Goal: Task Accomplishment & Management: Use online tool/utility

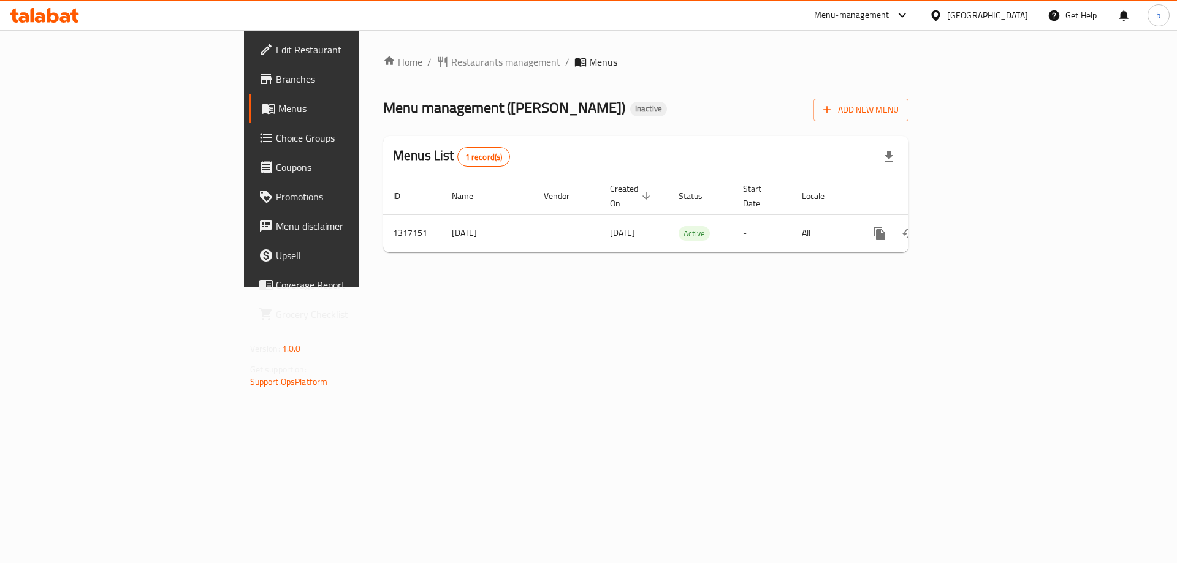
click at [276, 143] on span "Choice Groups" at bounding box center [353, 138] width 155 height 15
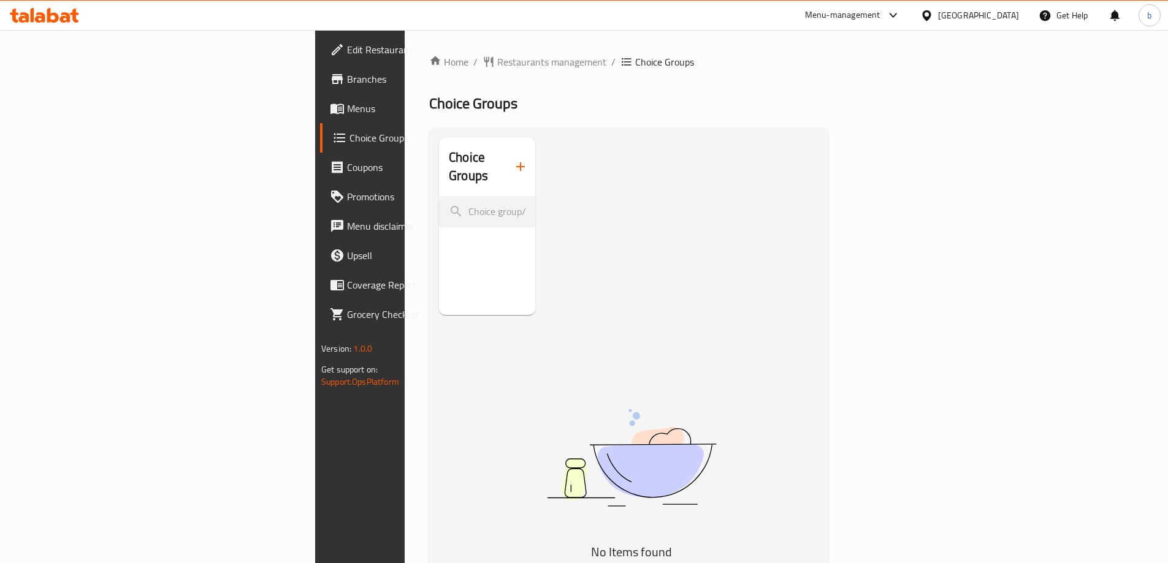
click at [513, 159] on icon "button" at bounding box center [520, 166] width 15 height 15
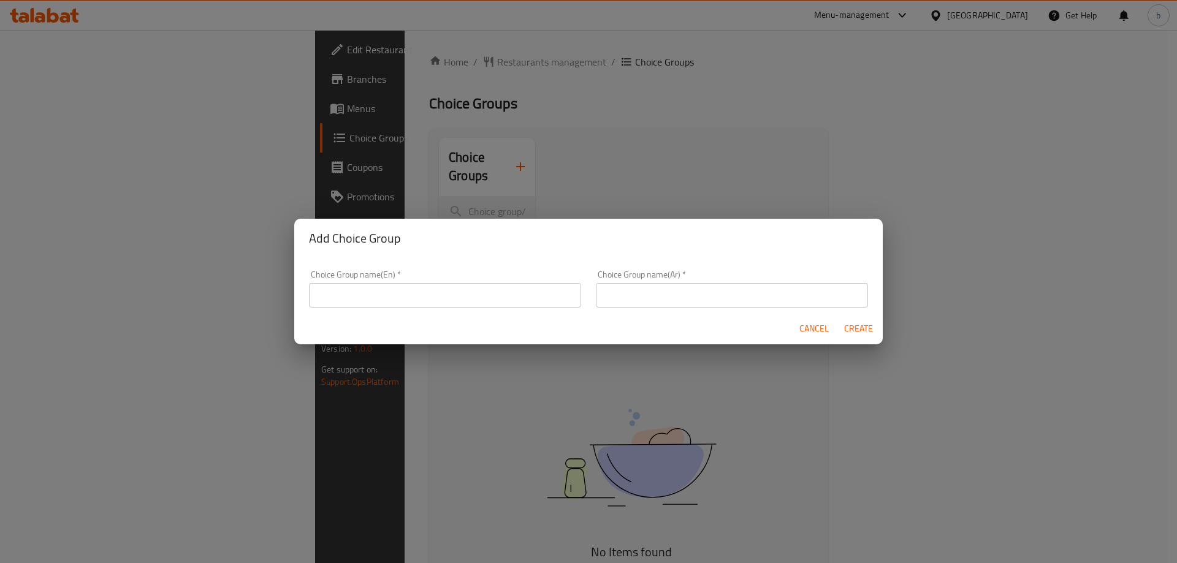
click at [396, 288] on input "text" at bounding box center [445, 295] width 272 height 25
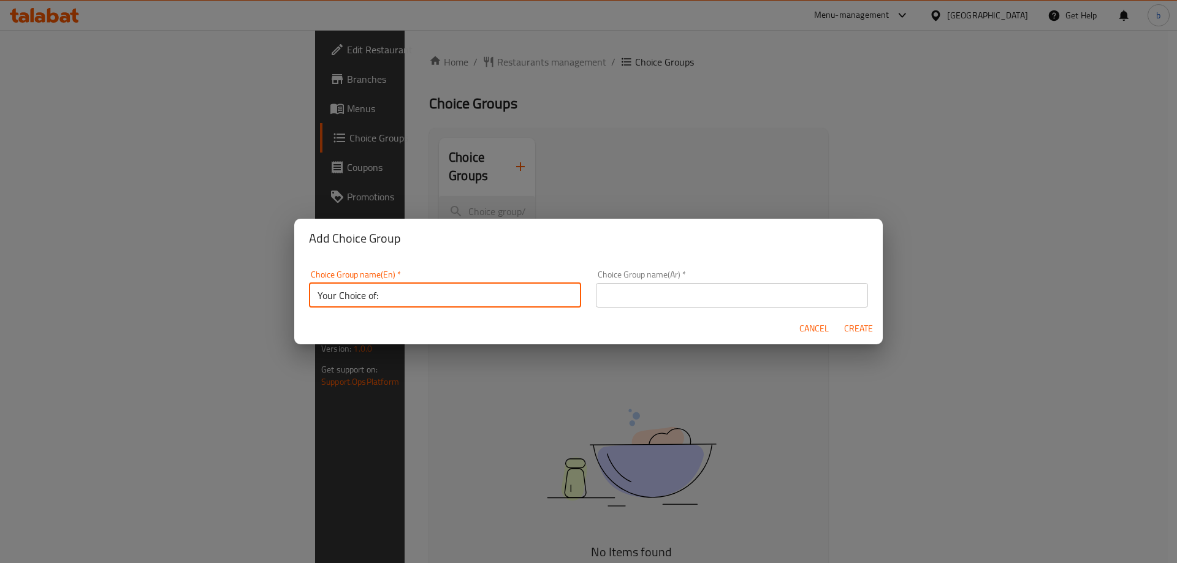
type input "Your Choice of:"
click at [602, 297] on input "text" at bounding box center [732, 295] width 272 height 25
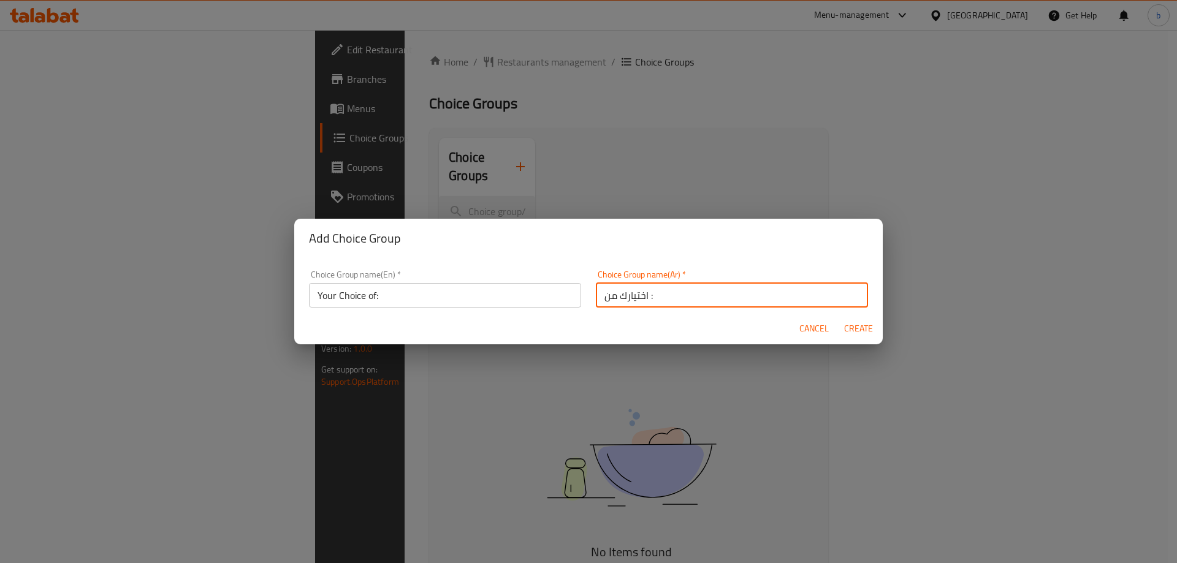
type input "اختيارك من :"
drag, startPoint x: 855, startPoint y: 332, endPoint x: 777, endPoint y: 327, distance: 78.6
click at [855, 332] on span "Create" at bounding box center [858, 328] width 29 height 15
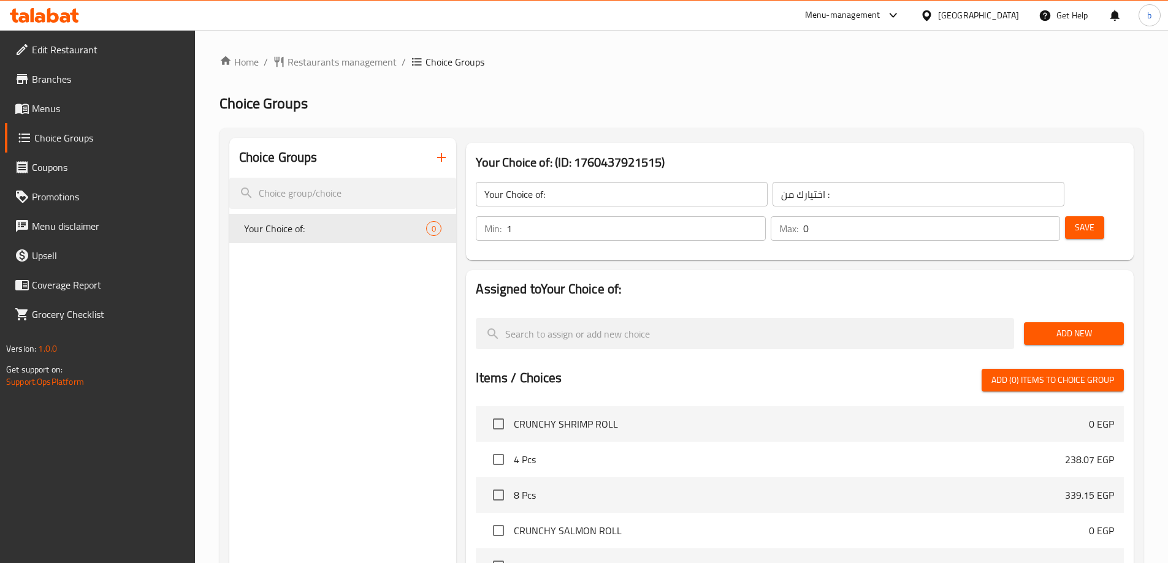
type input "1"
click at [765, 216] on input "1" at bounding box center [635, 228] width 259 height 25
type input "1"
click at [1029, 216] on input "1" at bounding box center [931, 228] width 257 height 25
click at [1075, 326] on span "Add New" at bounding box center [1074, 333] width 80 height 15
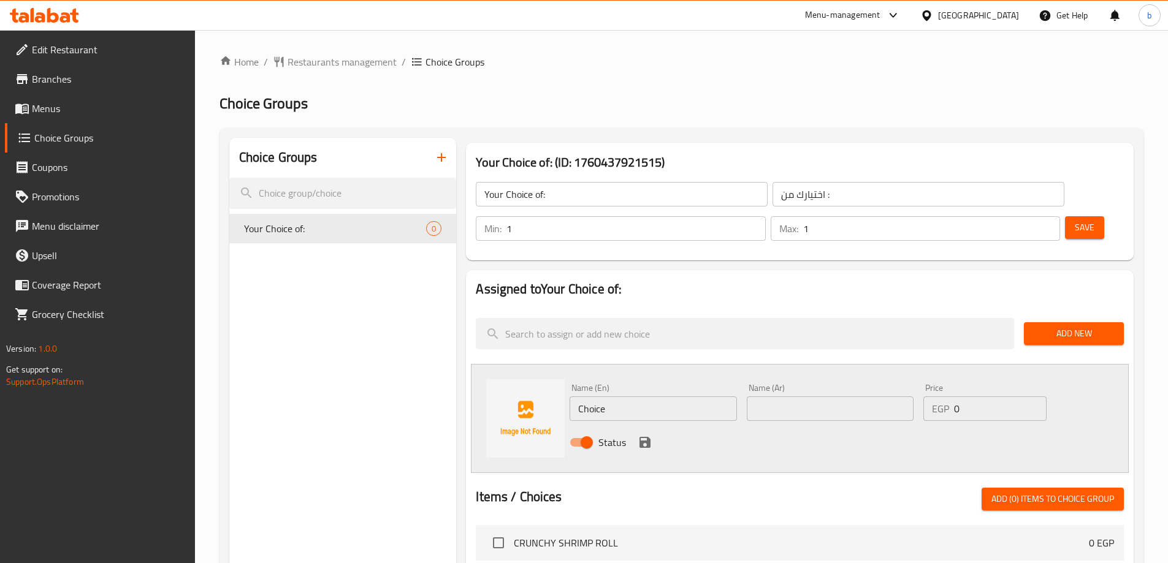
click at [636, 397] on input "Choice" at bounding box center [653, 409] width 167 height 25
paste input "Sweet Sour sau"
type input "Sweet Sour sauce"
click at [779, 397] on input "text" at bounding box center [830, 409] width 167 height 25
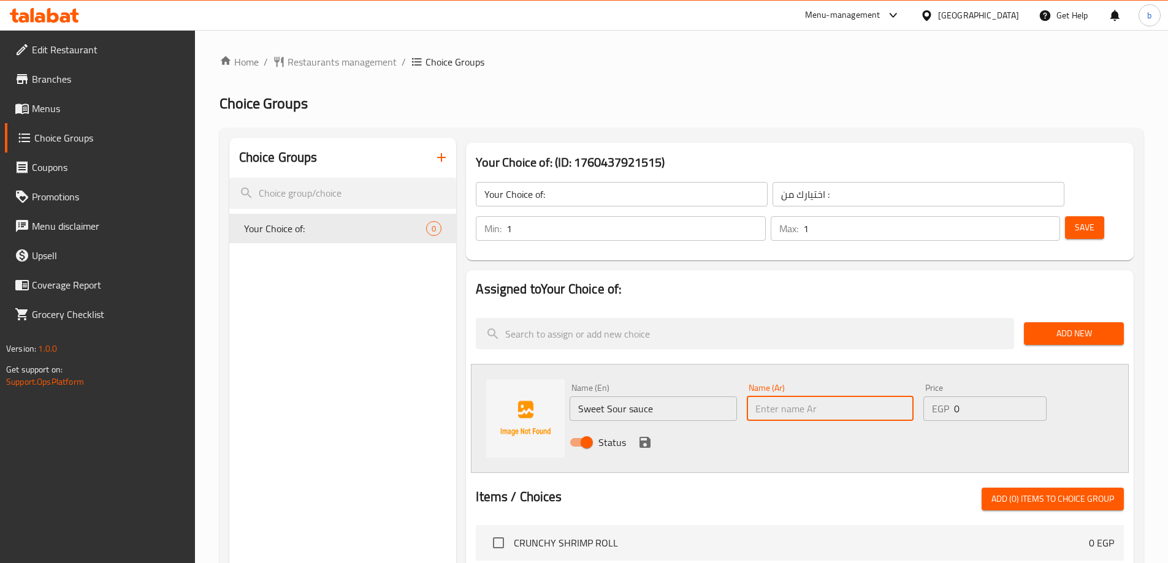
click at [820, 397] on input "text" at bounding box center [830, 409] width 167 height 25
paste input "صلصة حلوة حامضة"
click at [815, 397] on input "صلصة حلوة حامضة" at bounding box center [830, 409] width 167 height 25
click at [808, 397] on input "صلصة حلوة حامضة" at bounding box center [830, 409] width 167 height 25
click at [788, 397] on input "صوص حلوة حامضة" at bounding box center [830, 409] width 167 height 25
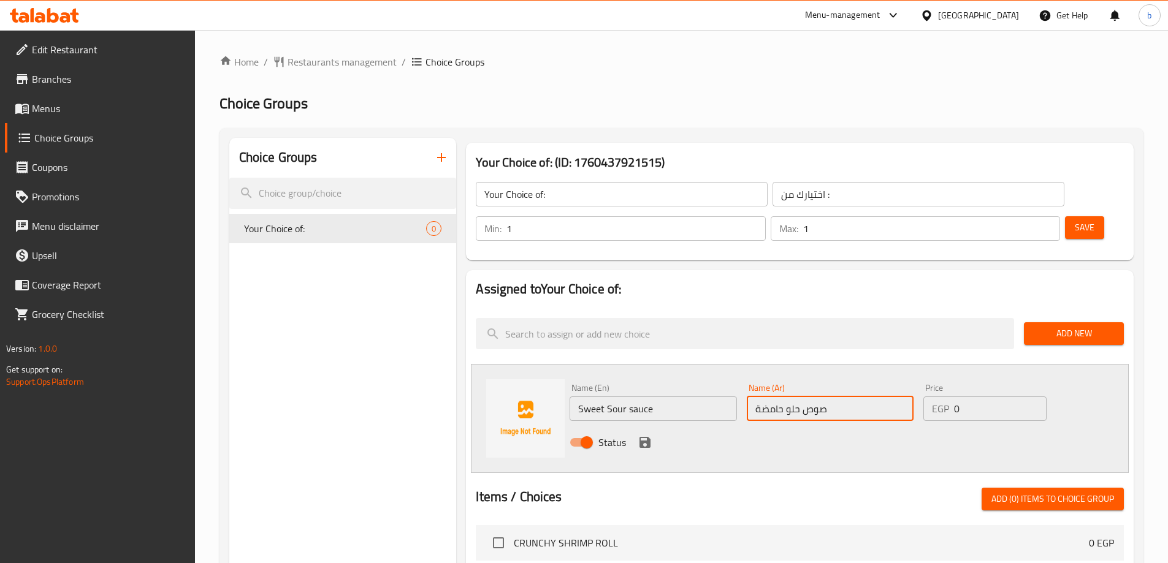
click at [755, 397] on input "صوص حلو حامضة" at bounding box center [830, 409] width 167 height 25
click at [829, 397] on input "صوص حلو حامضة" at bounding box center [830, 409] width 167 height 25
type input "صوص حلو حامض"
click at [639, 435] on icon "save" at bounding box center [645, 442] width 15 height 15
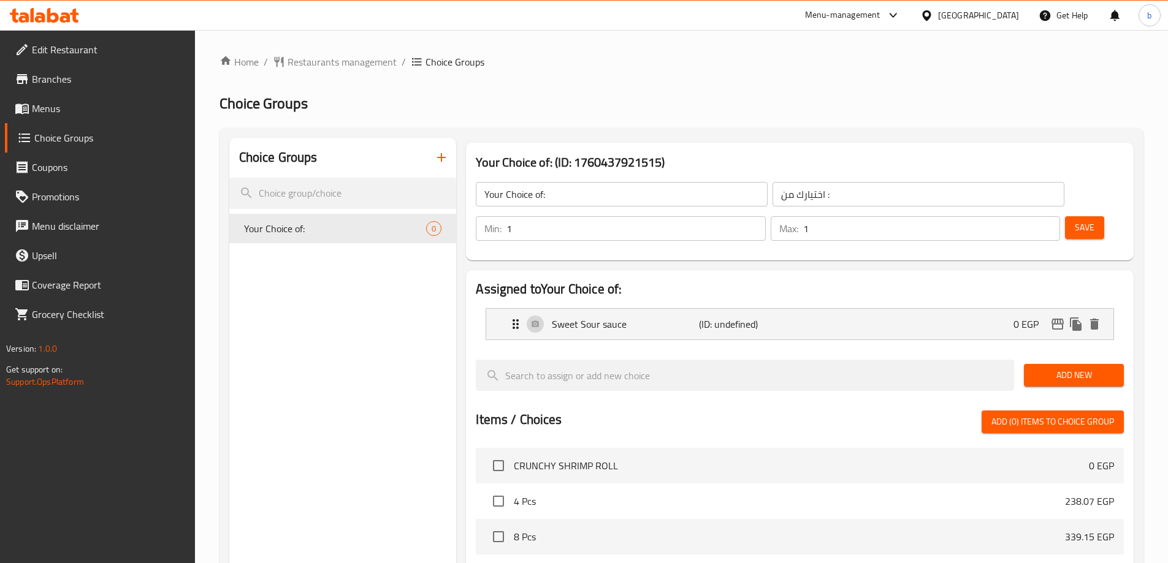
click at [1071, 364] on button "Add New" at bounding box center [1074, 375] width 100 height 23
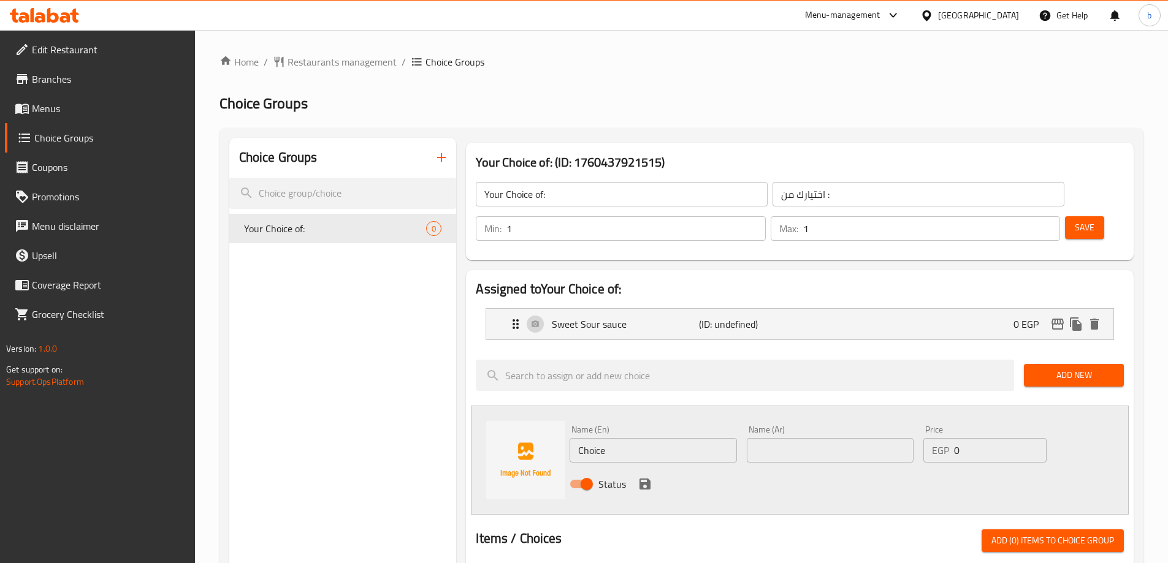
click at [620, 438] on input "Choice" at bounding box center [653, 450] width 167 height 25
paste input "regular sau"
type input "regular sauce"
click at [857, 438] on input "text" at bounding box center [830, 450] width 167 height 25
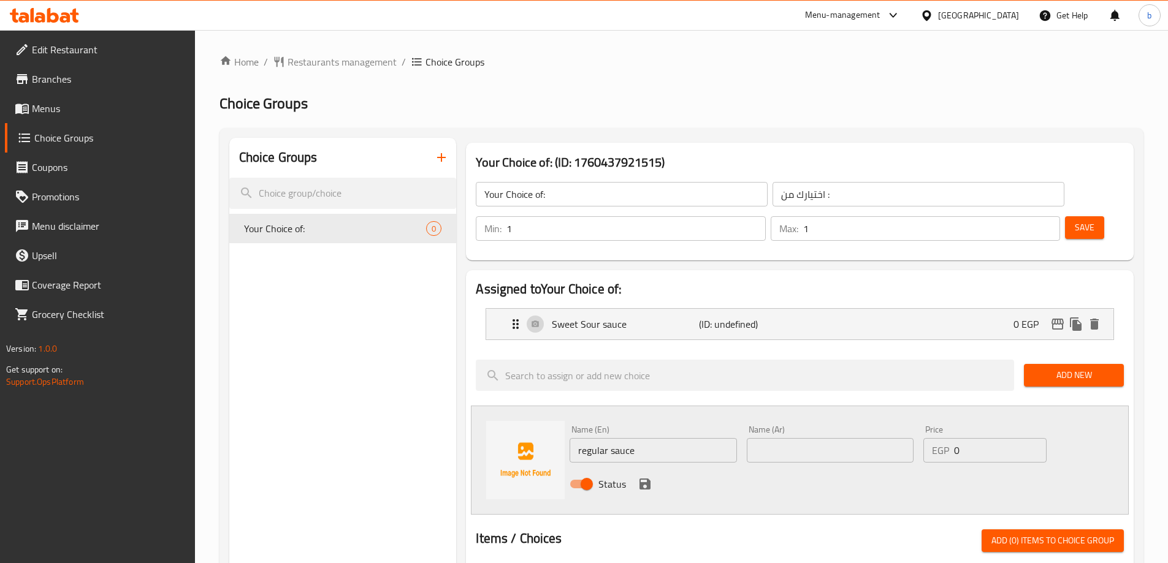
click at [795, 438] on input "text" at bounding box center [830, 450] width 167 height 25
paste input "صلصة عادية"
click at [780, 438] on input "صلصة عادية" at bounding box center [830, 450] width 167 height 25
click at [815, 438] on input "صوص عادية" at bounding box center [830, 450] width 167 height 25
type input "صوص عادي"
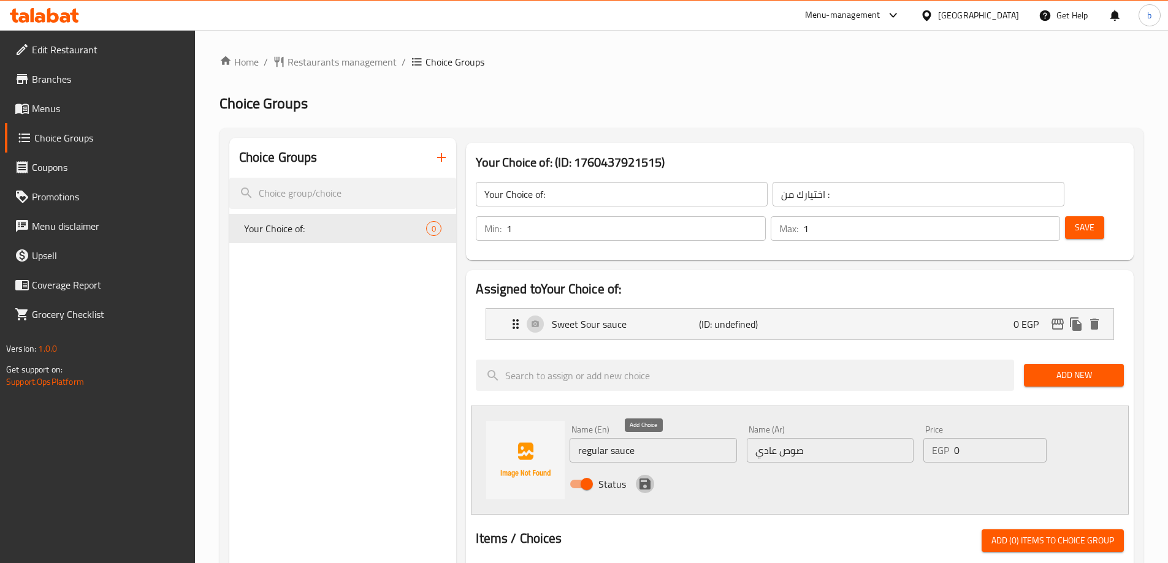
click at [649, 479] on icon "save" at bounding box center [644, 484] width 11 height 11
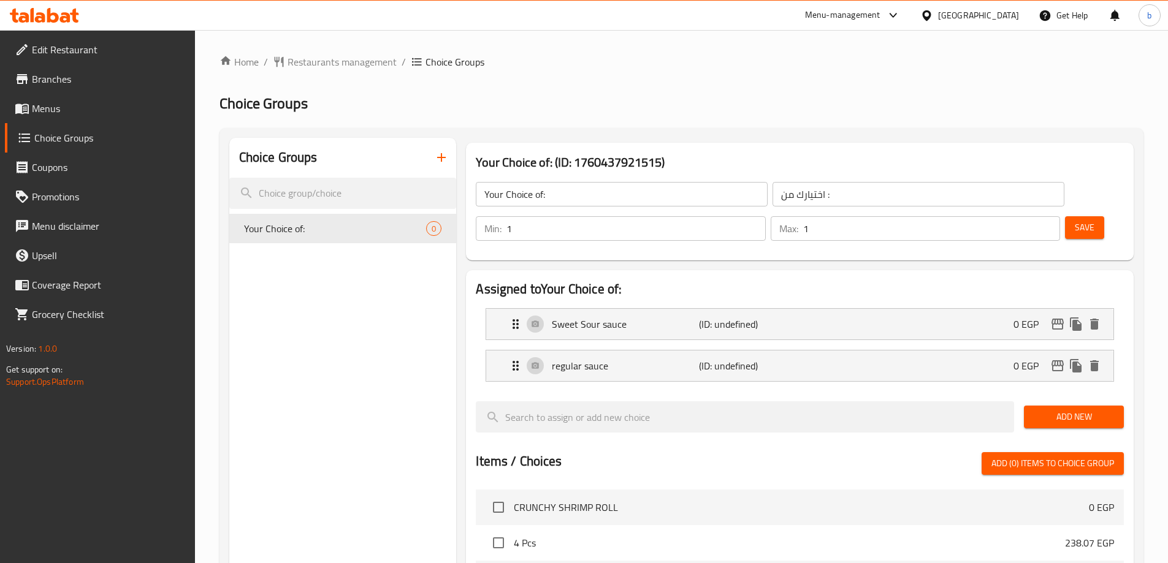
click at [1075, 220] on span "Save" at bounding box center [1085, 227] width 20 height 15
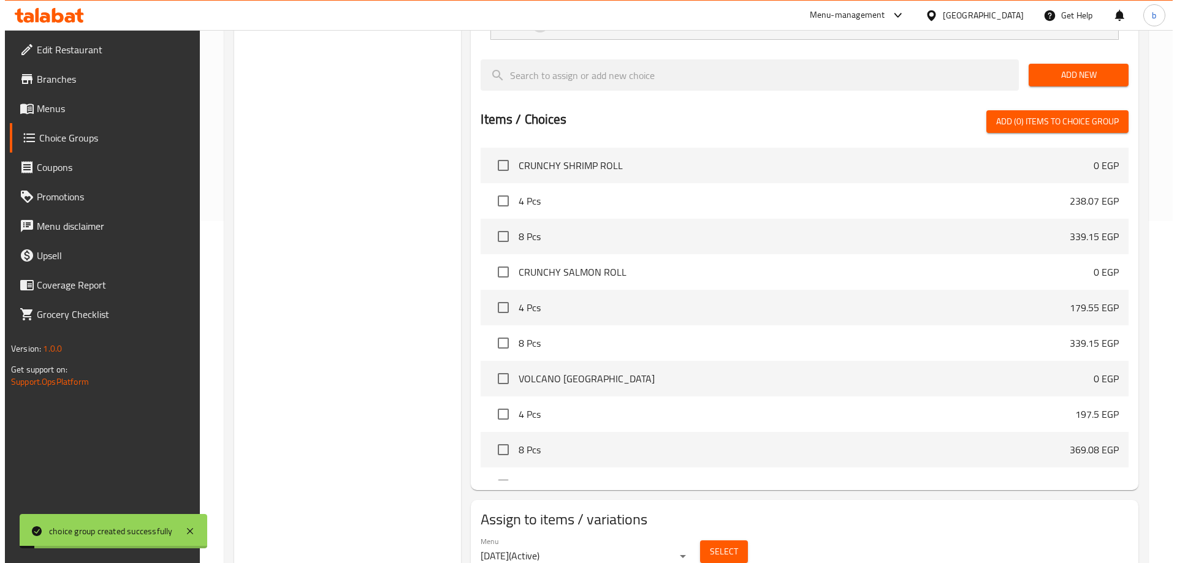
scroll to position [360, 0]
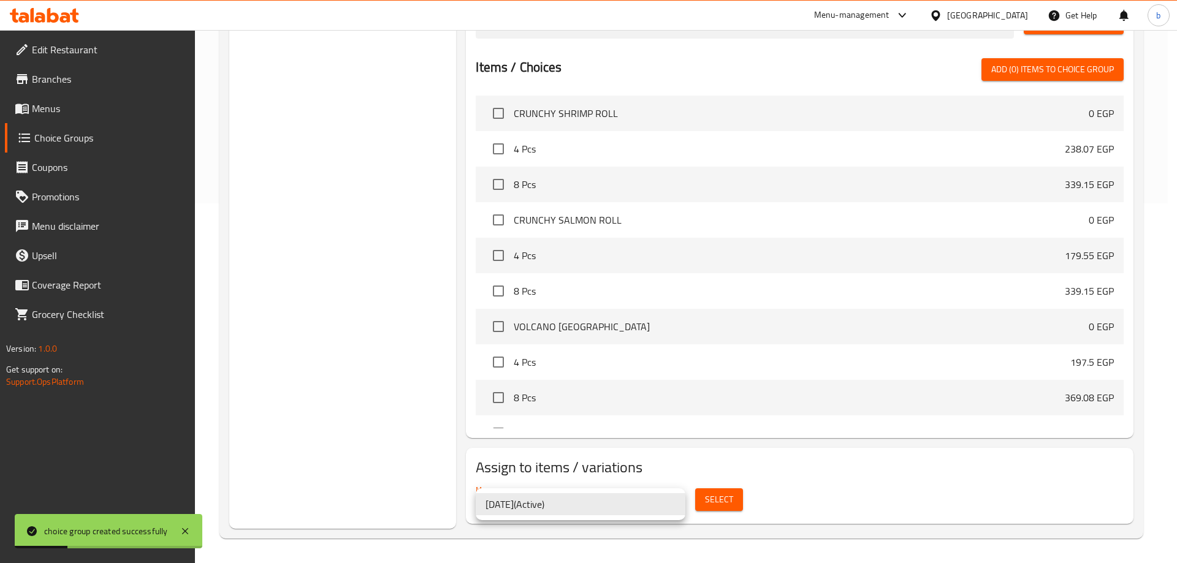
click at [716, 508] on div at bounding box center [588, 281] width 1177 height 563
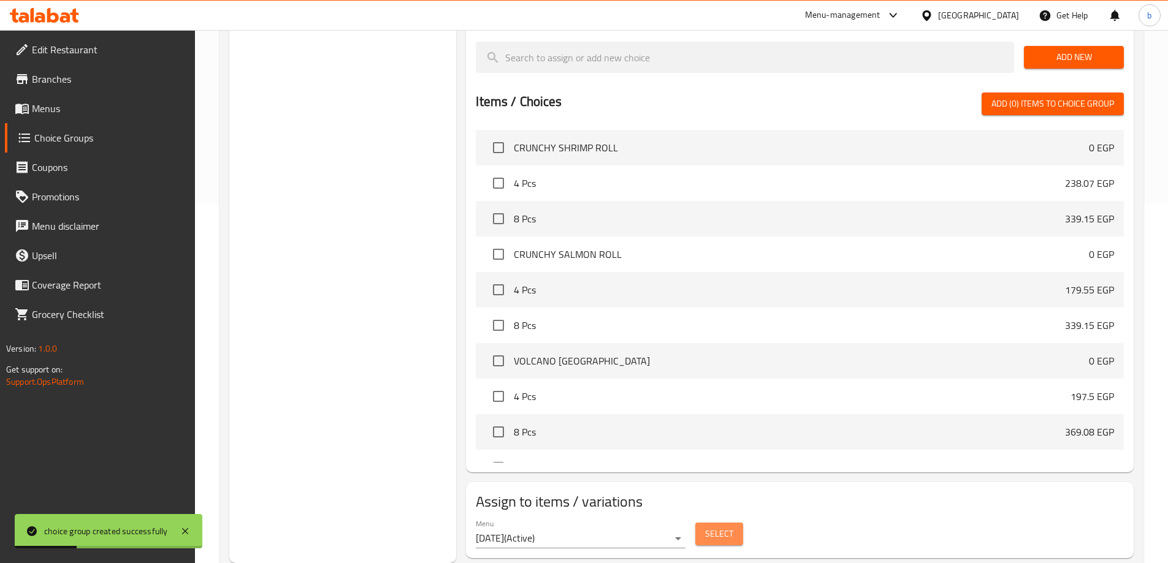
click at [721, 527] on span "Select" at bounding box center [719, 534] width 28 height 15
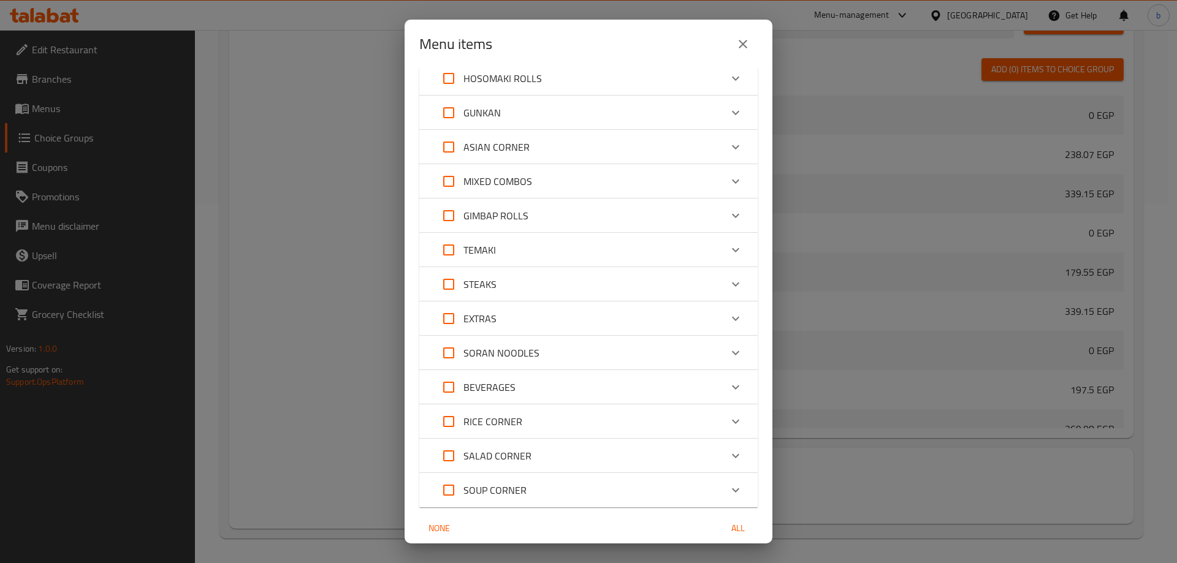
scroll to position [404, 0]
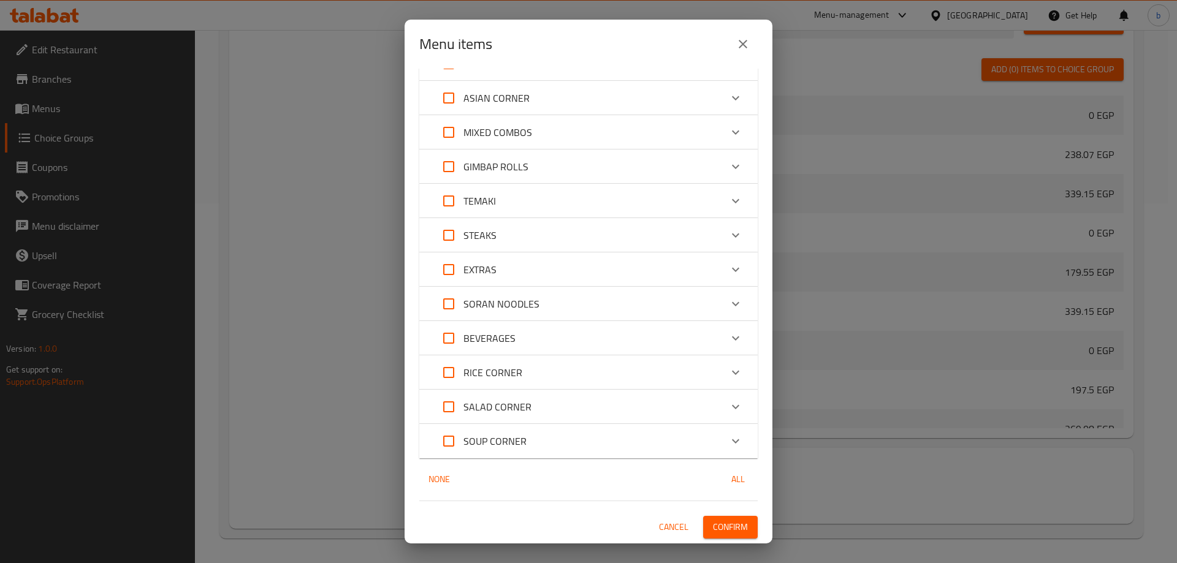
click at [541, 303] on div "SORAN NOODLES" at bounding box center [577, 303] width 287 height 29
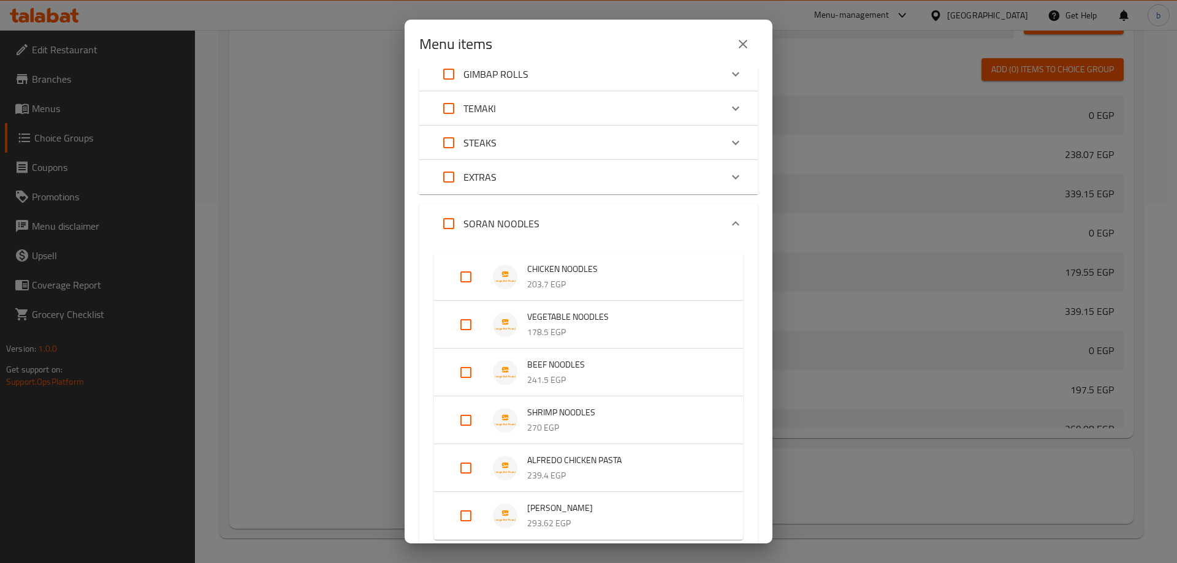
scroll to position [527, 0]
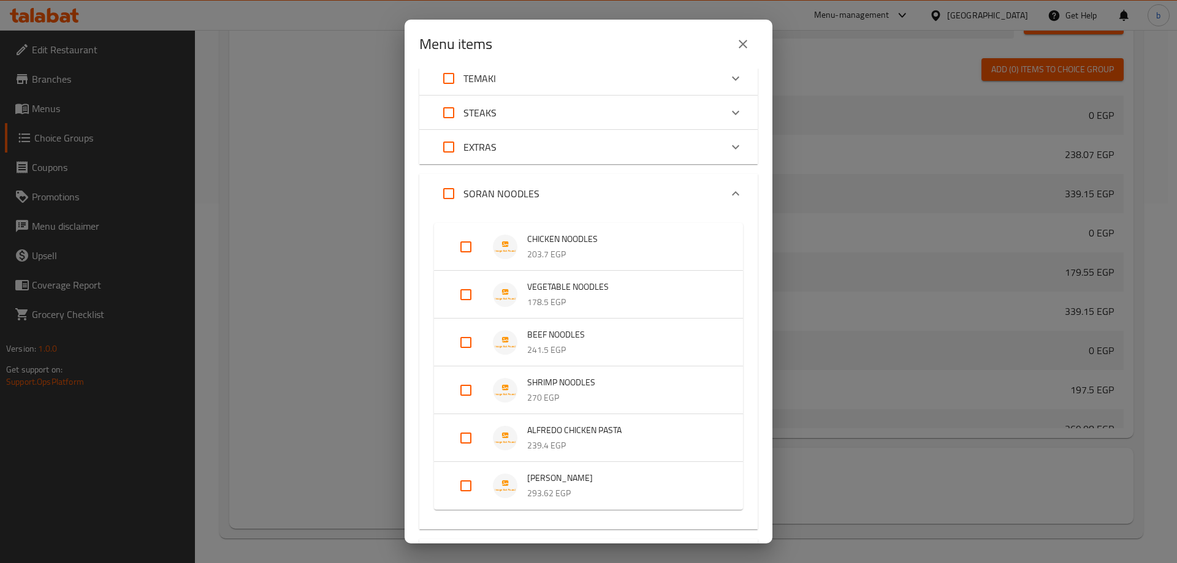
click at [458, 245] on input "Expand" at bounding box center [465, 246] width 29 height 29
checkbox input "true"
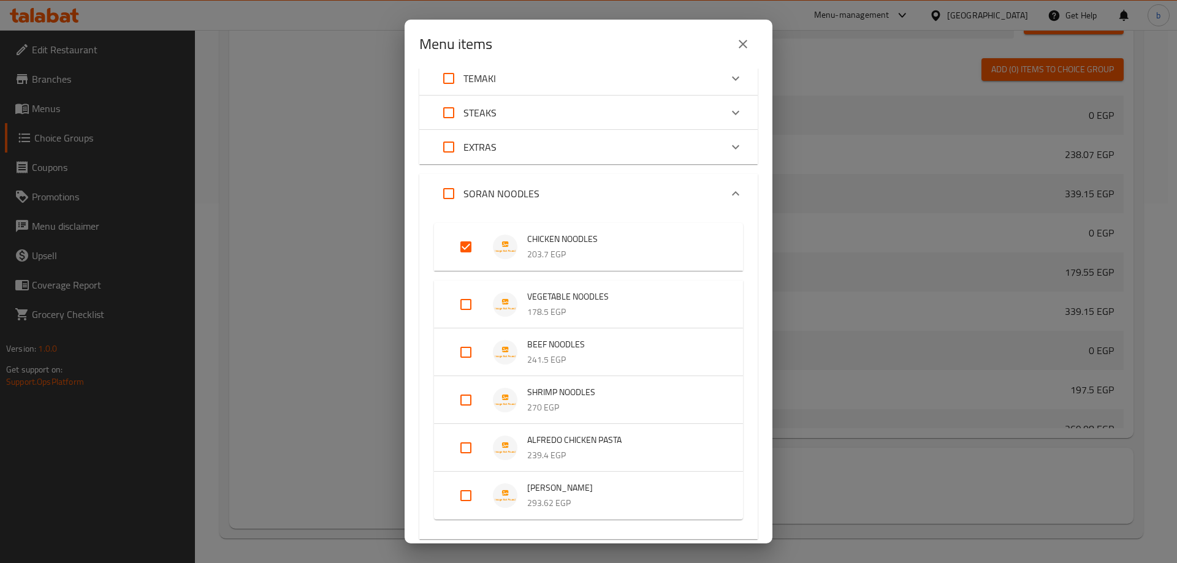
click at [460, 300] on input "Expand" at bounding box center [465, 304] width 29 height 29
checkbox input "true"
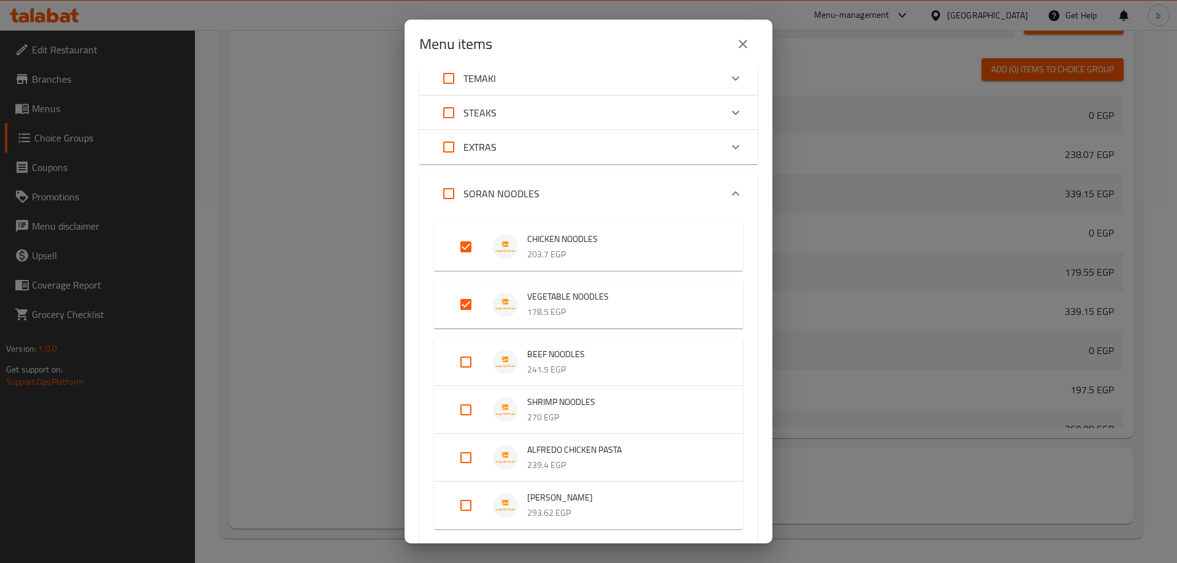
click at [465, 364] on input "Expand" at bounding box center [465, 362] width 29 height 29
checkbox input "true"
click at [463, 422] on input "Expand" at bounding box center [465, 419] width 29 height 29
checkbox input "true"
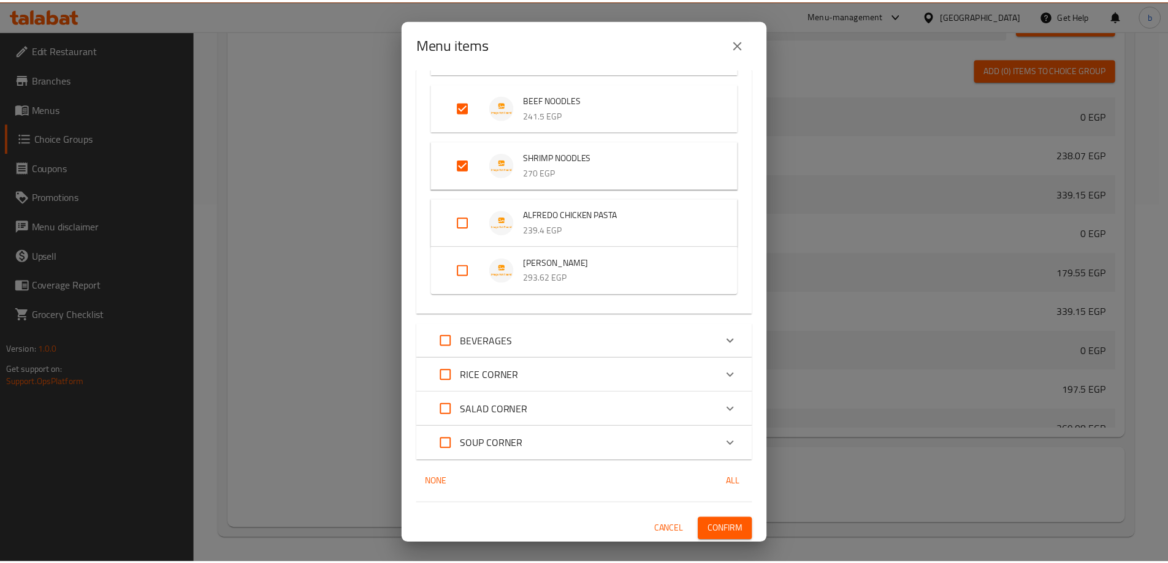
scroll to position [784, 0]
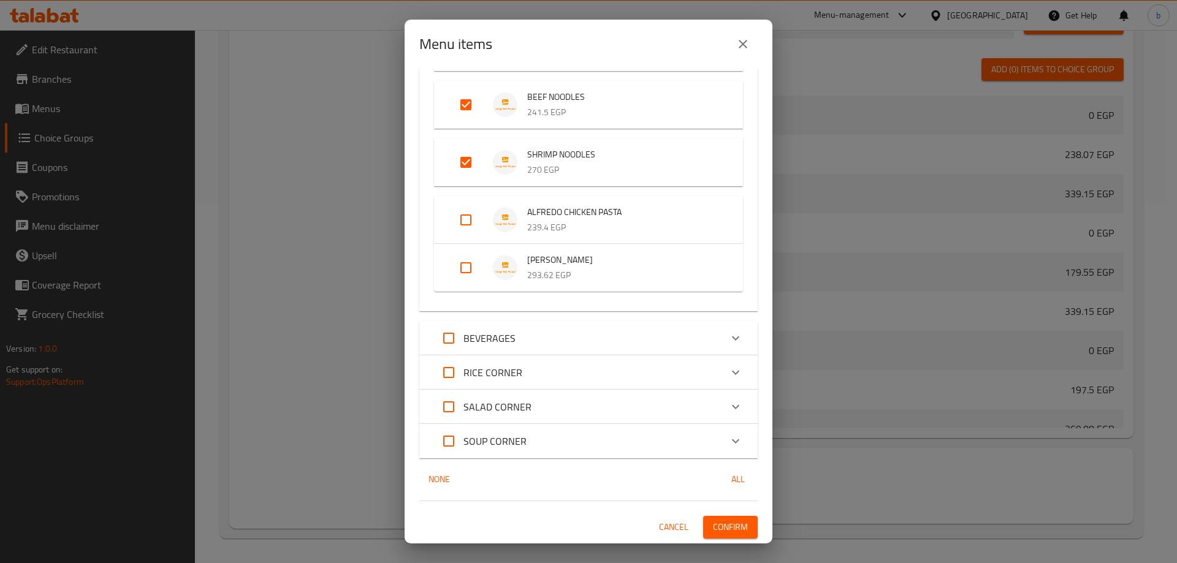
click at [732, 524] on span "Confirm" at bounding box center [730, 527] width 35 height 15
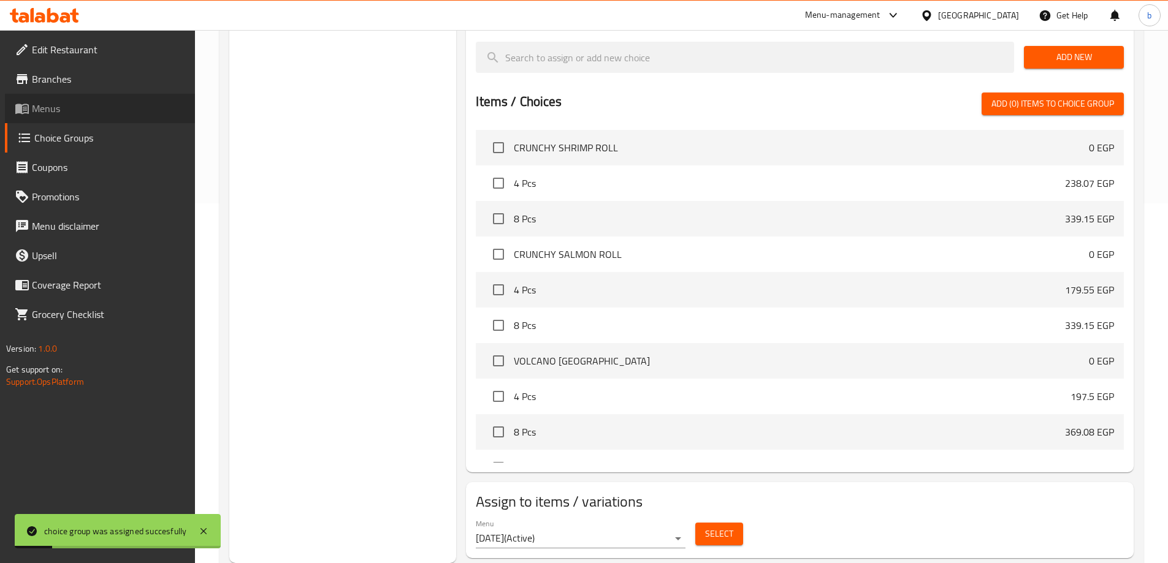
click at [53, 105] on span "Menus" at bounding box center [108, 108] width 153 height 15
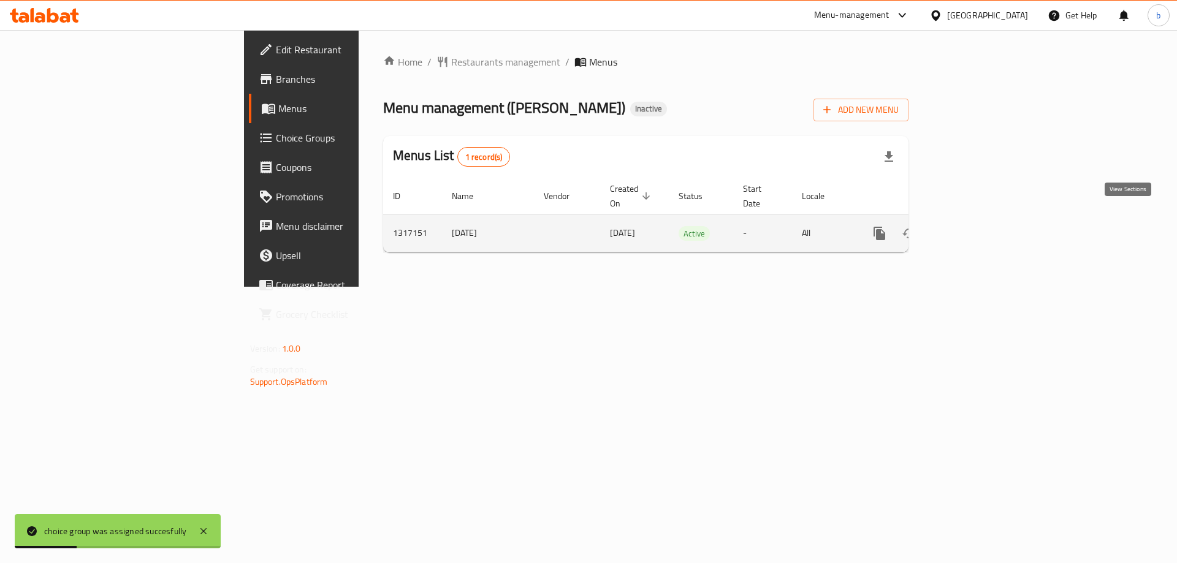
click at [975, 227] on icon "enhanced table" at bounding box center [968, 233] width 15 height 15
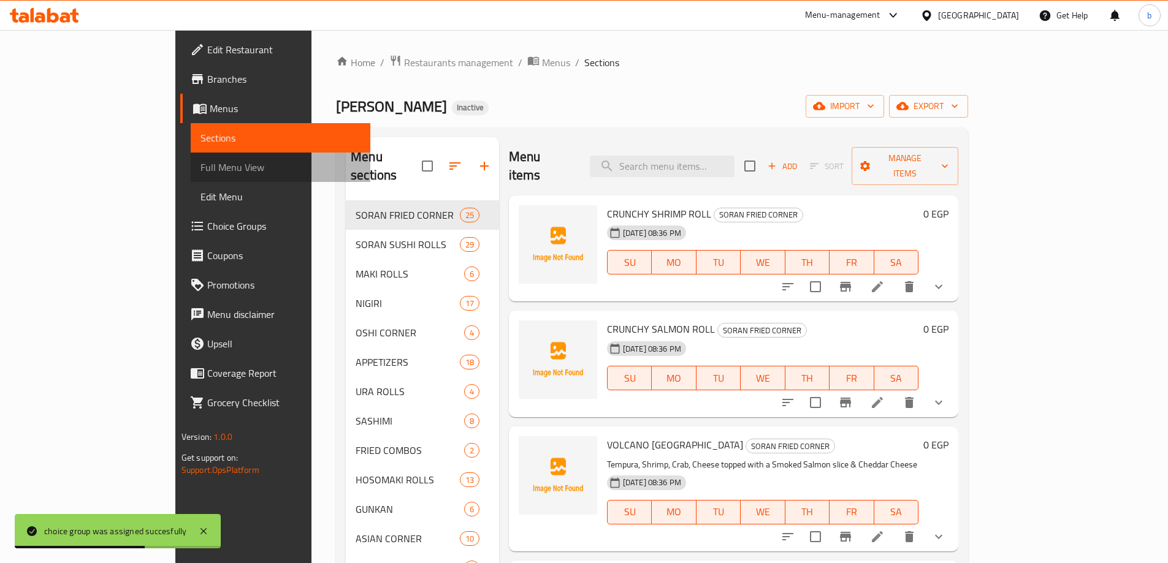
click at [200, 167] on span "Full Menu View" at bounding box center [280, 167] width 160 height 15
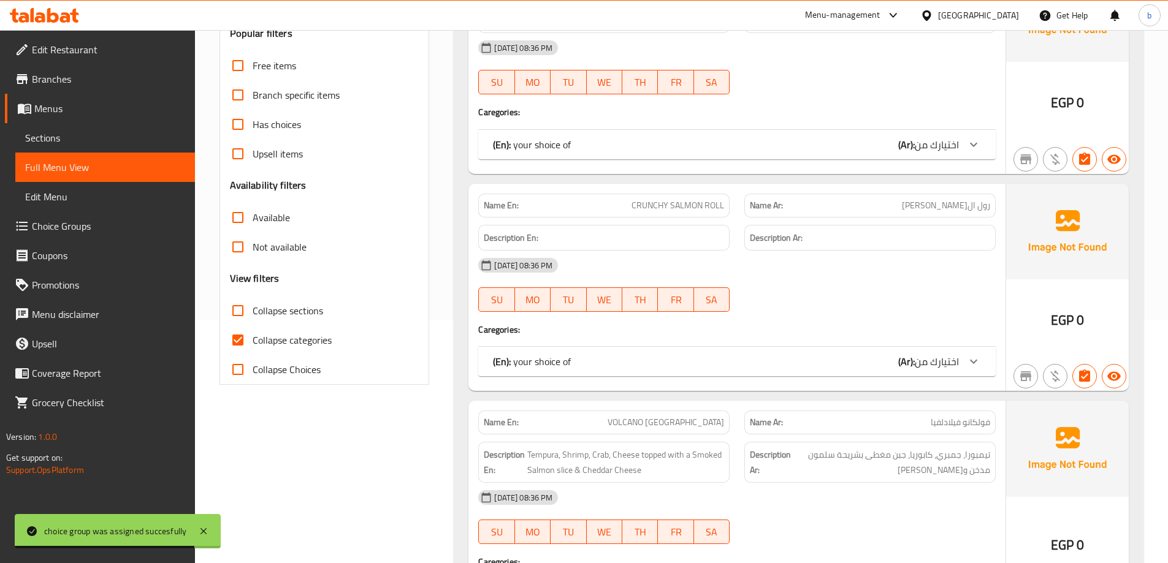
scroll to position [245, 0]
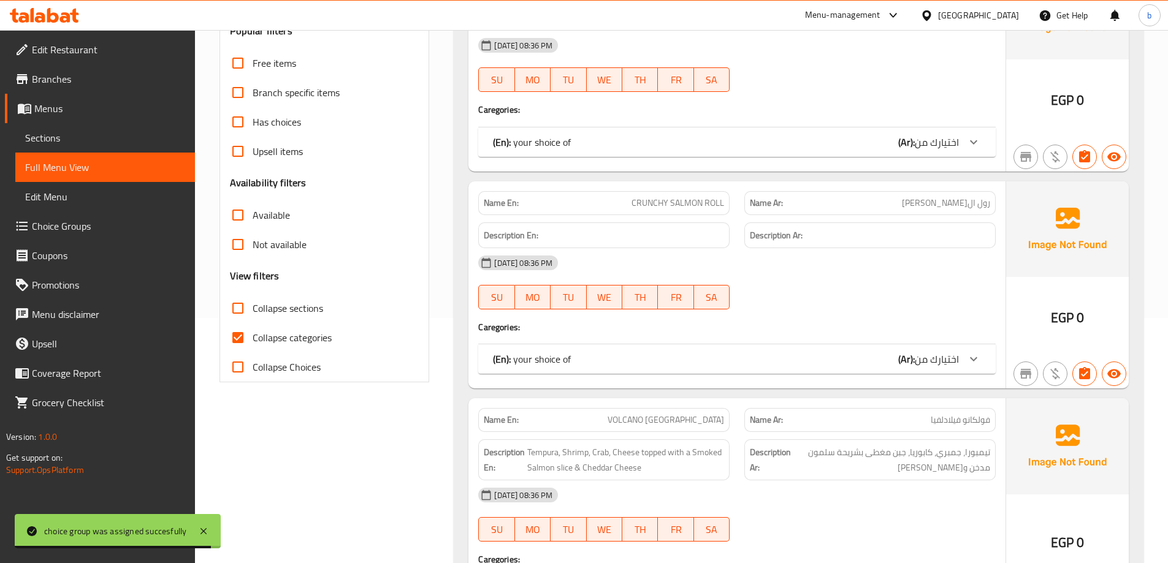
click at [238, 305] on input "Collapse sections" at bounding box center [237, 308] width 29 height 29
checkbox input "true"
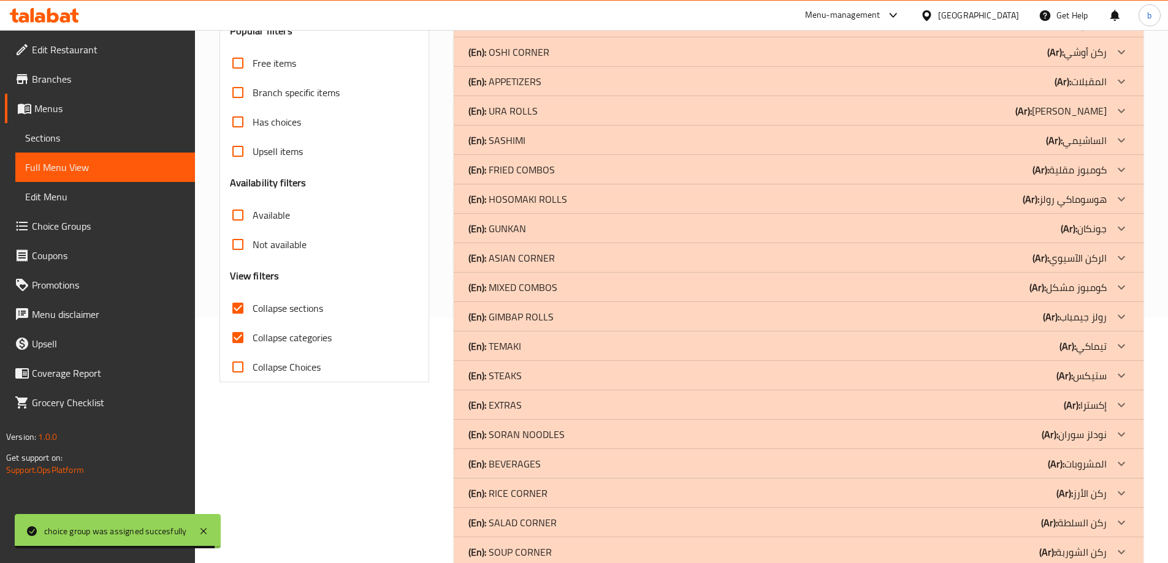
click at [235, 336] on input "Collapse categories" at bounding box center [237, 337] width 29 height 29
checkbox input "false"
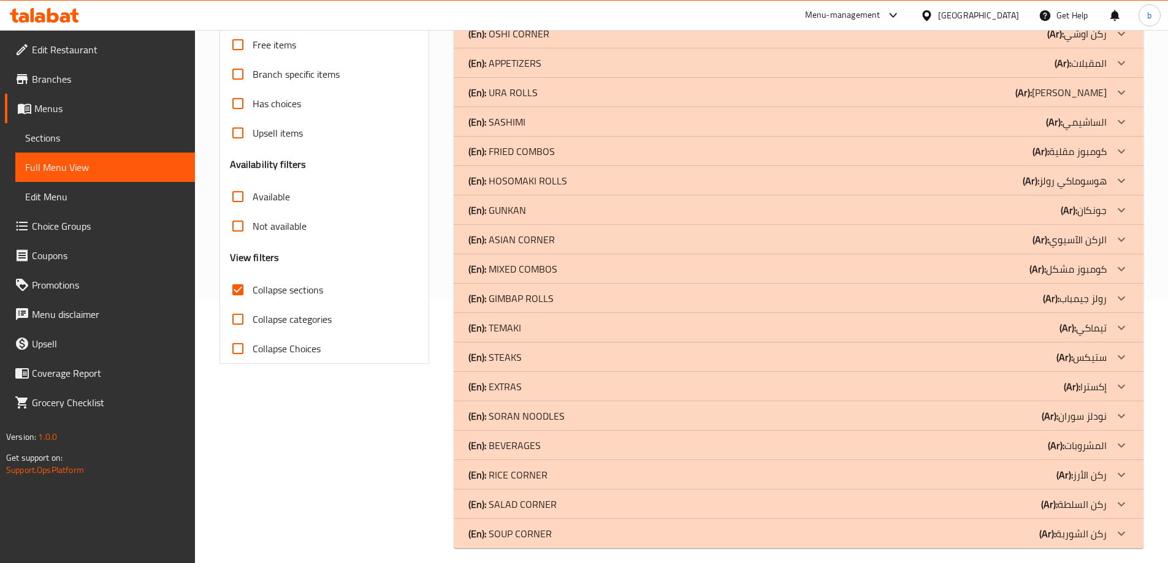
scroll to position [273, 0]
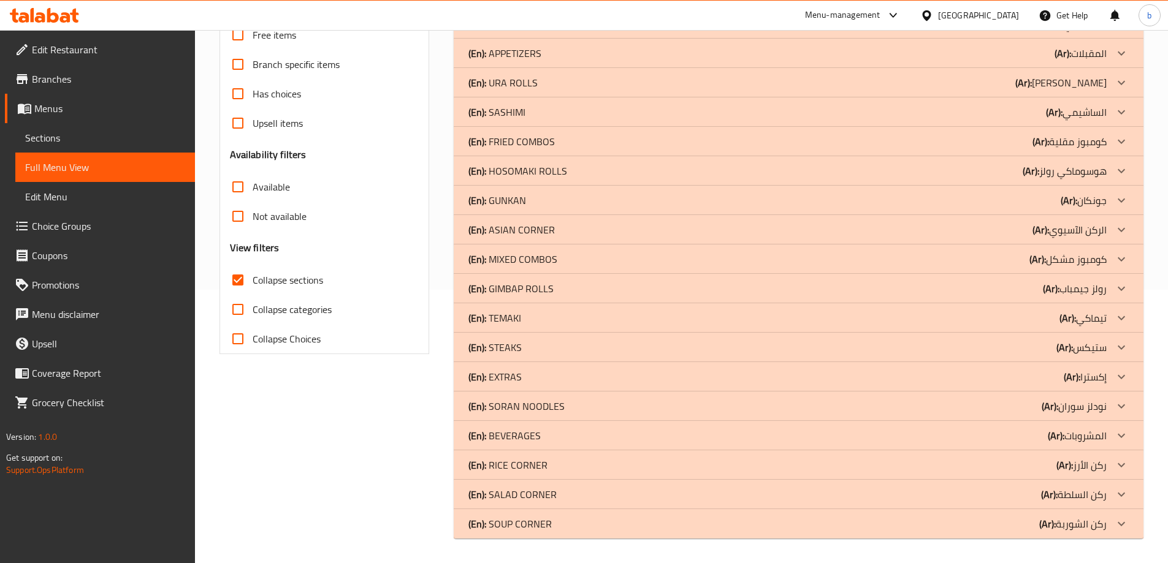
click at [1086, 527] on p "(Ar): ركن الشوربة" at bounding box center [1072, 524] width 67 height 15
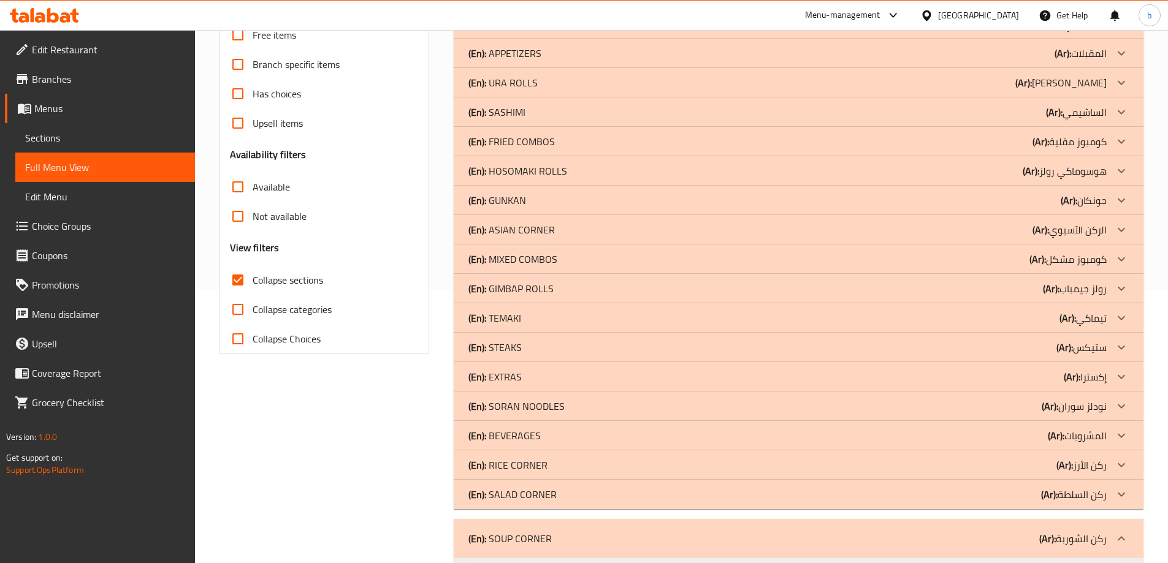
click at [1090, 490] on p "(Ar): ركن السلطة" at bounding box center [1074, 494] width 66 height 15
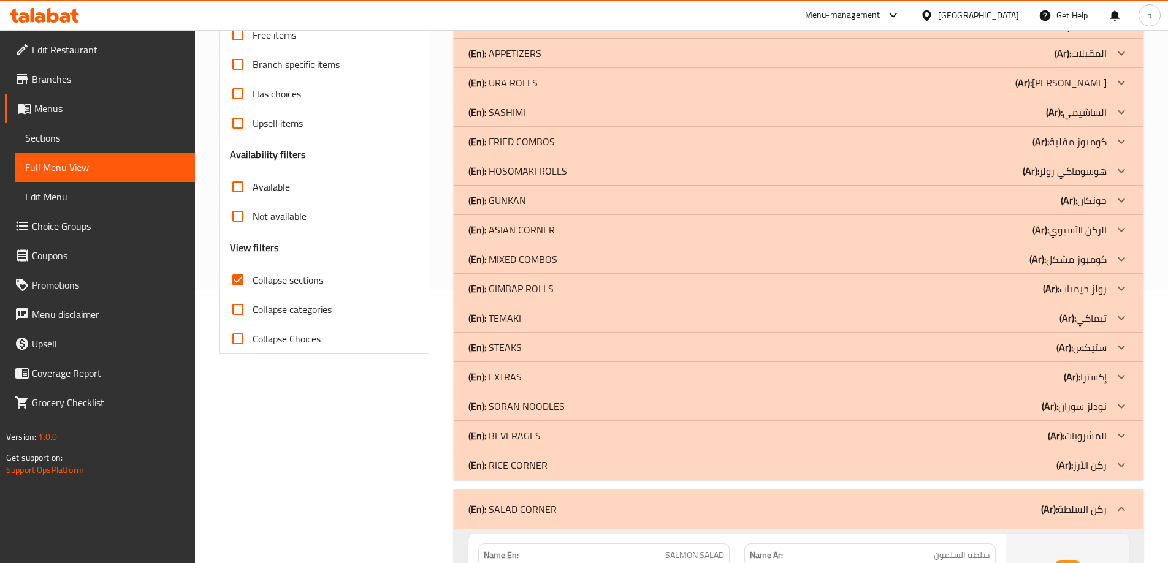
click at [1092, 463] on p "(Ar): ركن الأرز" at bounding box center [1081, 465] width 50 height 15
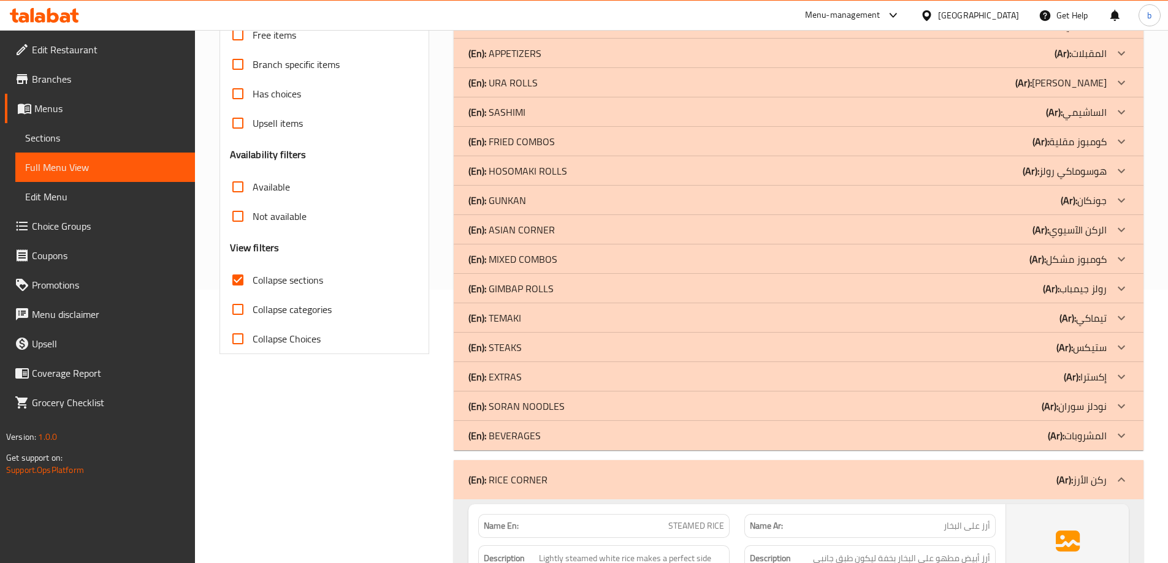
click at [1110, 410] on div at bounding box center [1121, 406] width 29 height 29
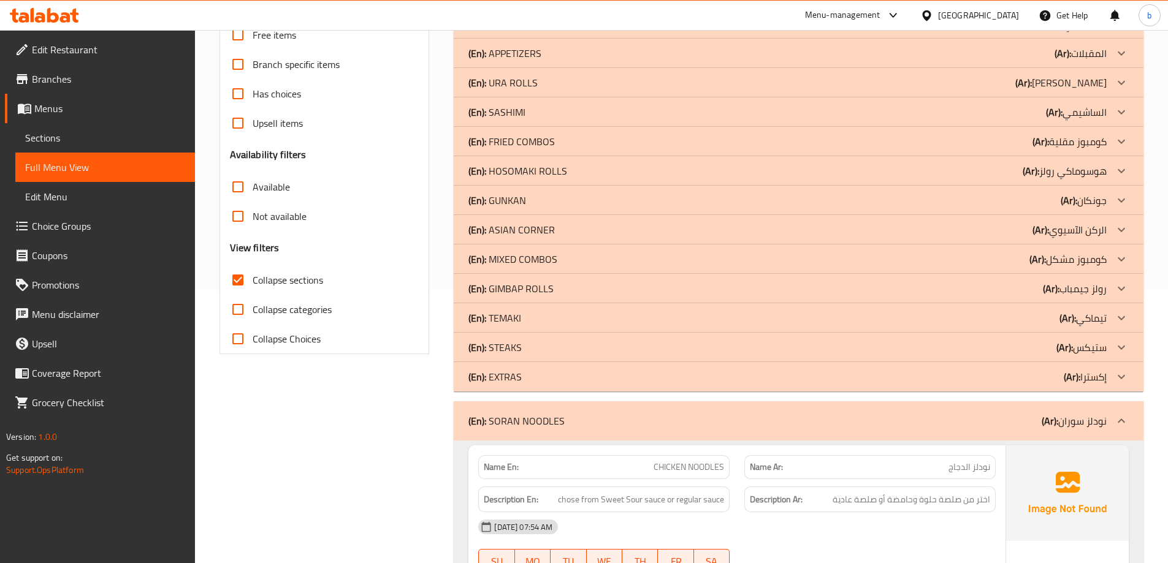
click at [1104, 340] on p "(Ar): ستيكس" at bounding box center [1081, 347] width 50 height 15
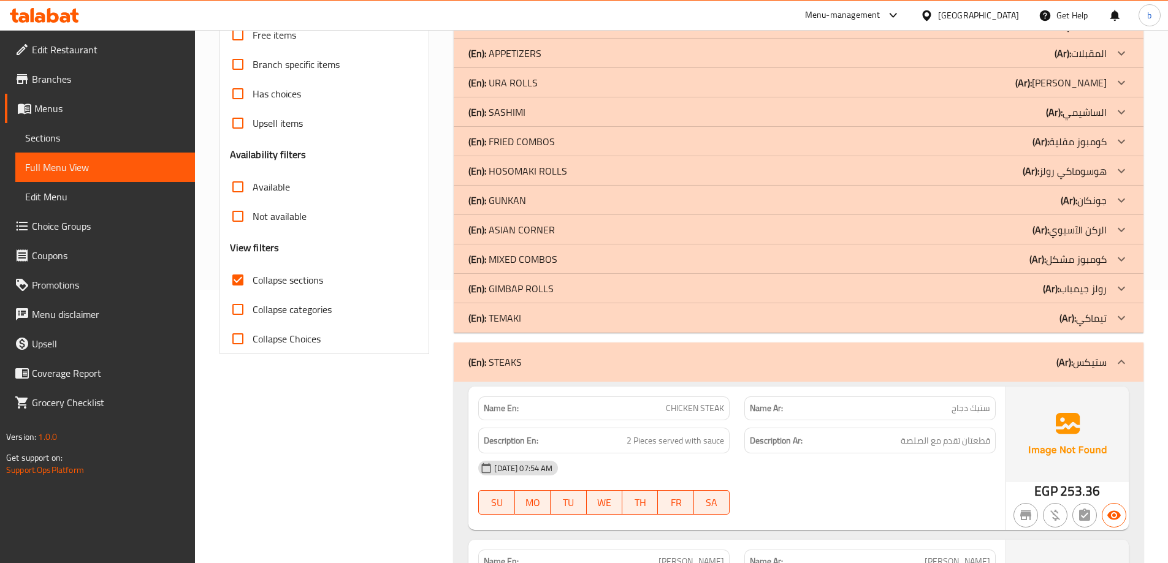
click at [1108, 227] on div at bounding box center [1121, 229] width 29 height 29
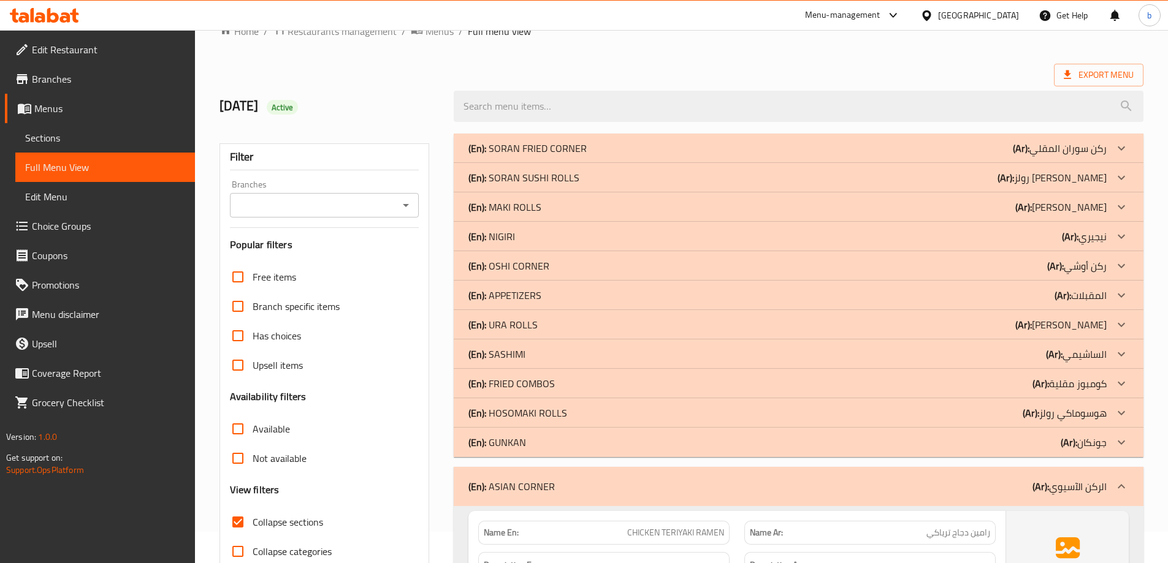
scroll to position [28, 0]
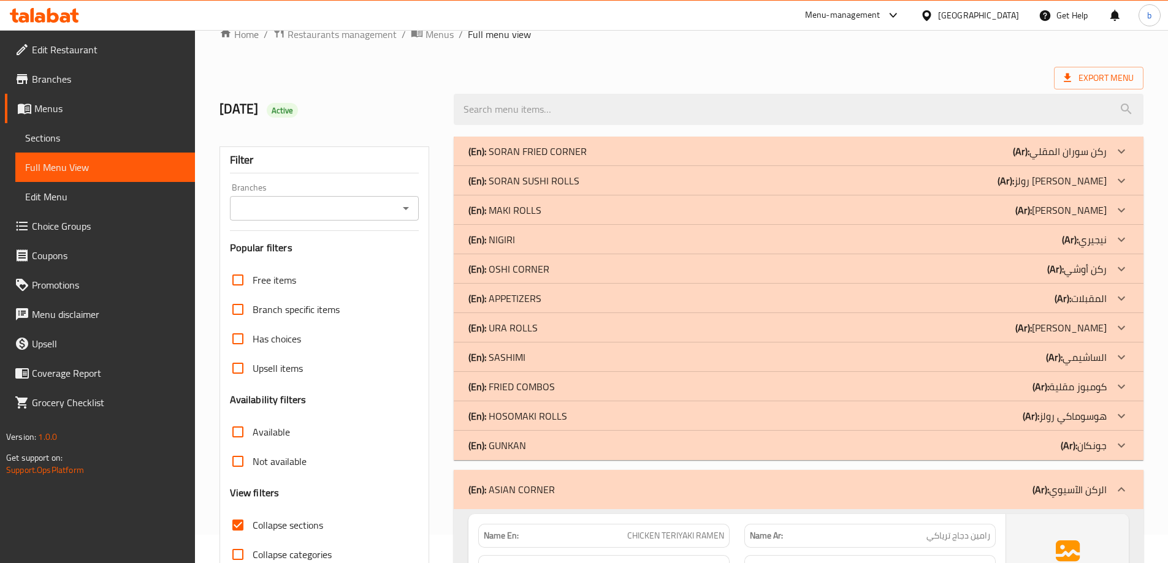
click at [1113, 273] on div at bounding box center [1121, 268] width 29 height 29
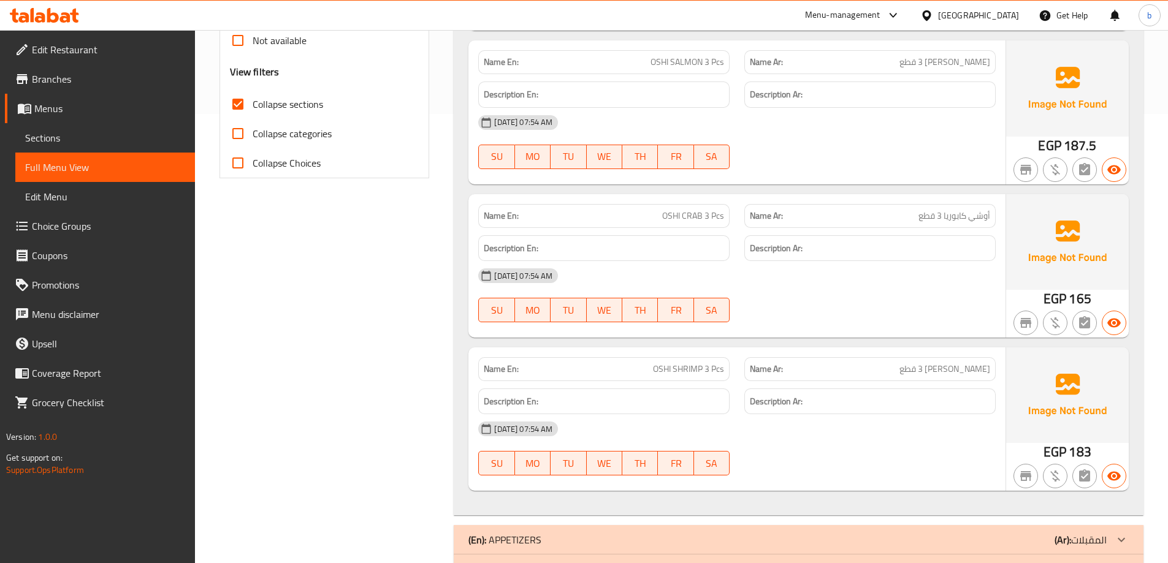
scroll to position [0, 0]
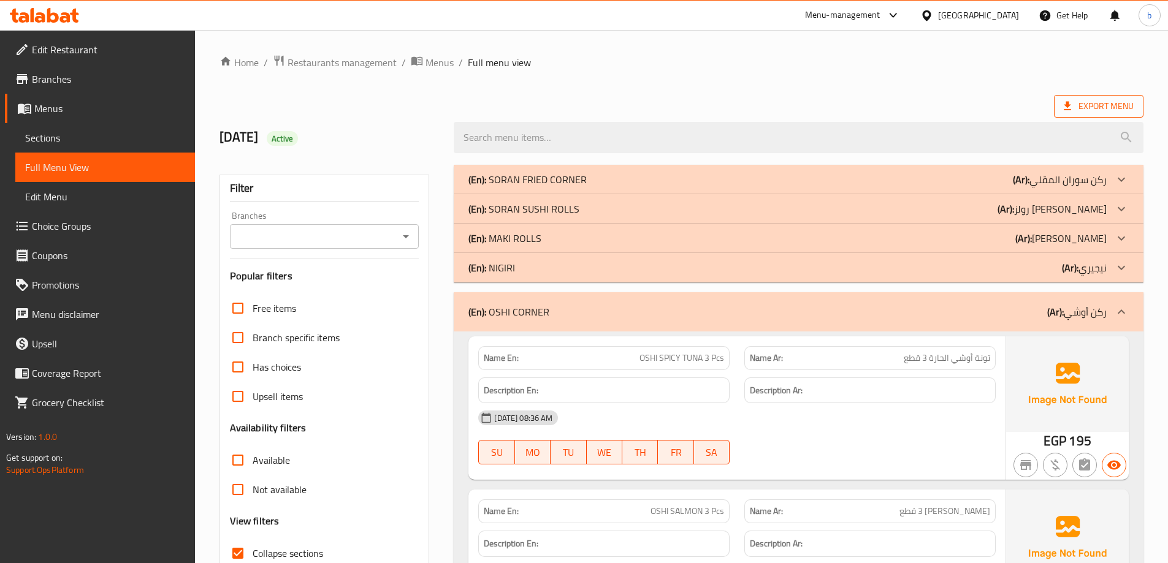
click at [1106, 102] on span "Export Menu" at bounding box center [1099, 106] width 70 height 15
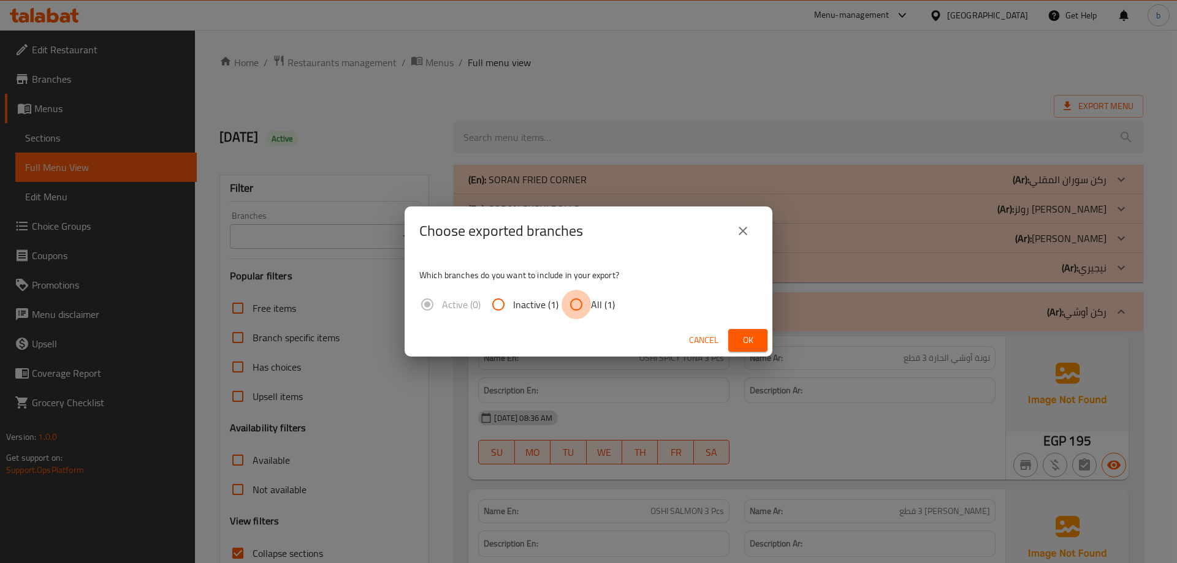
click at [580, 307] on input "All (1)" at bounding box center [576, 304] width 29 height 29
radio input "true"
click at [744, 343] on span "Ok" at bounding box center [748, 340] width 20 height 15
